Goal: Task Accomplishment & Management: Use online tool/utility

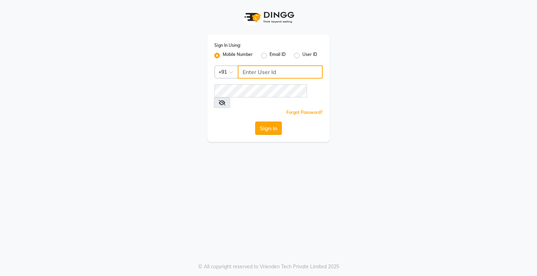
type input "9146152333"
drag, startPoint x: 274, startPoint y: 116, endPoint x: 277, endPoint y: 118, distance: 4.1
click at [277, 122] on button "Sign In" at bounding box center [268, 128] width 27 height 13
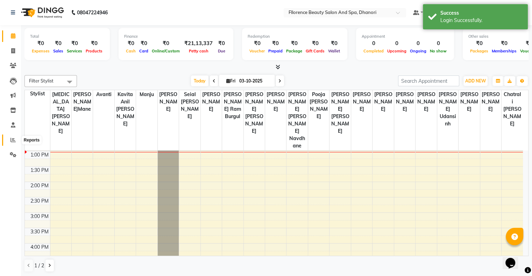
drag, startPoint x: 10, startPoint y: 144, endPoint x: 13, endPoint y: 138, distance: 7.3
click at [11, 144] on link "Reports" at bounding box center [10, 141] width 17 height 12
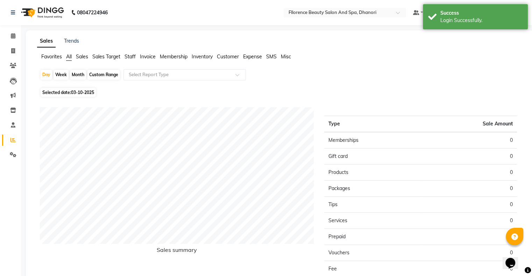
click at [78, 76] on div "Month" at bounding box center [78, 75] width 16 height 10
select select "10"
select select "2025"
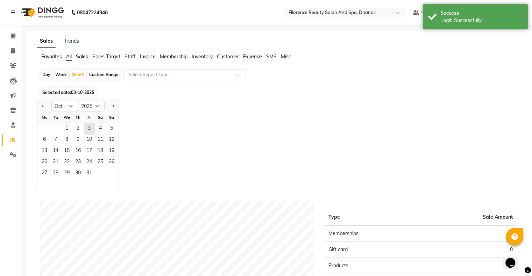
click at [45, 106] on button "Previous month" at bounding box center [43, 106] width 6 height 11
select select "9"
click at [47, 128] on span "1" at bounding box center [44, 128] width 11 height 11
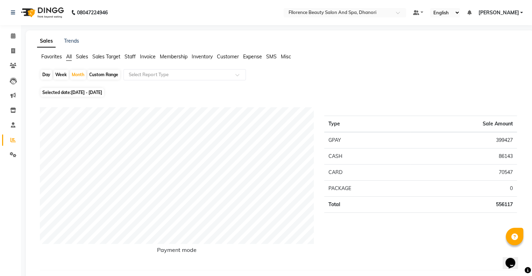
click at [49, 73] on div "Day" at bounding box center [47, 75] width 12 height 10
select select "9"
select select "2025"
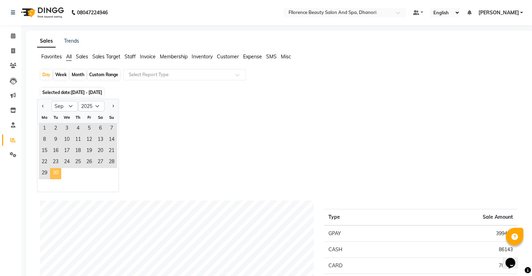
click at [56, 175] on span "30" at bounding box center [55, 173] width 11 height 11
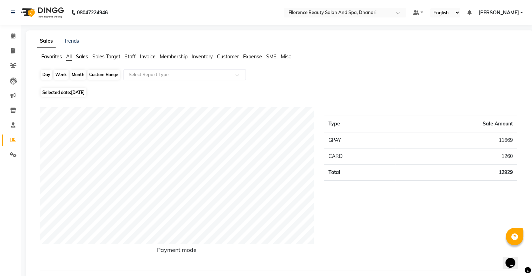
click at [43, 75] on div "Day" at bounding box center [47, 75] width 12 height 10
select select "9"
select select "2025"
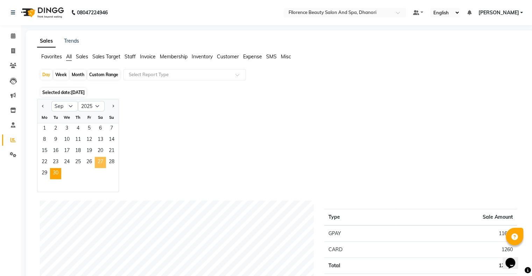
drag, startPoint x: 103, startPoint y: 166, endPoint x: 100, endPoint y: 163, distance: 4.3
click at [103, 166] on span "27" at bounding box center [100, 162] width 11 height 11
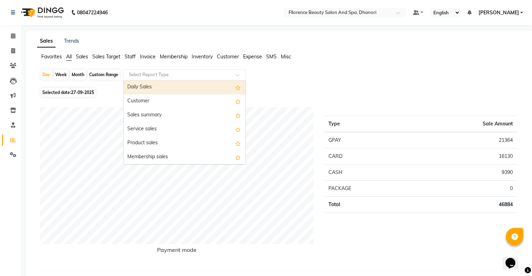
click at [206, 75] on input "text" at bounding box center [177, 74] width 101 height 7
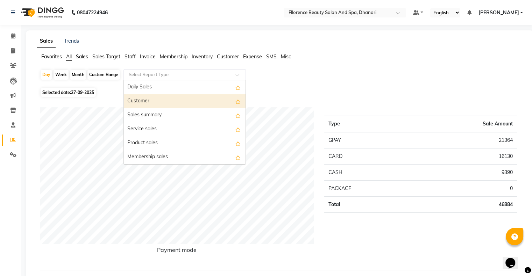
click at [158, 97] on div "Customer" at bounding box center [185, 101] width 122 height 14
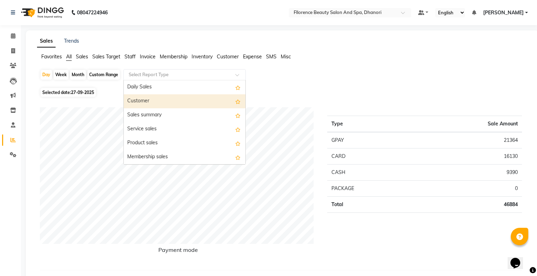
select select "csv"
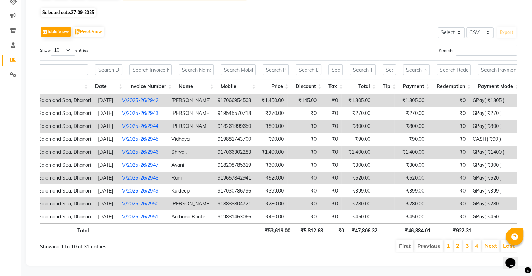
scroll to position [0, 52]
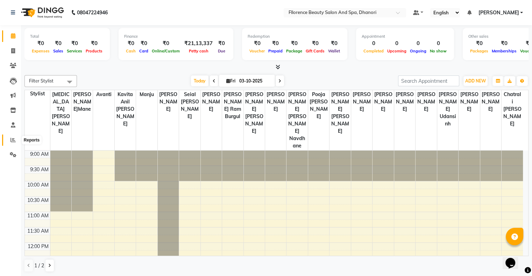
click at [13, 140] on icon at bounding box center [12, 139] width 5 height 5
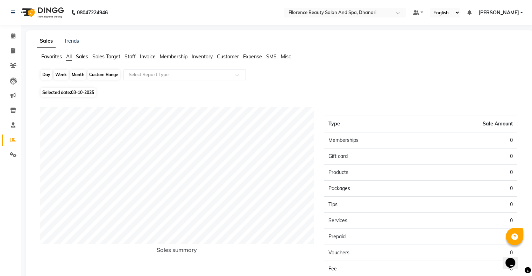
click at [45, 74] on div "Day" at bounding box center [47, 75] width 12 height 10
select select "10"
select select "2025"
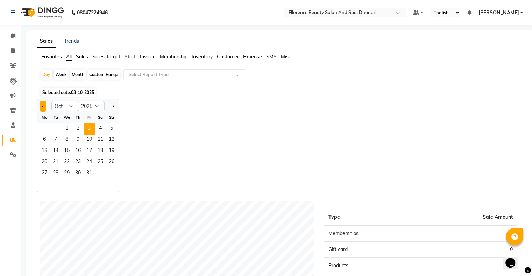
click at [44, 106] on span "Previous month" at bounding box center [43, 105] width 2 height 2
select select "9"
click at [94, 161] on span "26" at bounding box center [89, 162] width 11 height 11
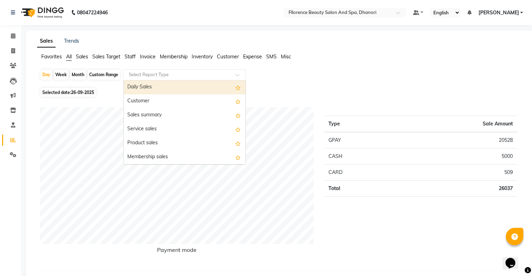
click at [183, 70] on div "Select Report Type" at bounding box center [184, 74] width 122 height 11
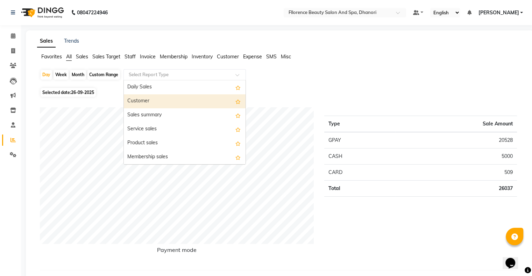
click at [185, 99] on div "Customer" at bounding box center [185, 101] width 122 height 14
select select "csv"
